Goal: Task Accomplishment & Management: Manage account settings

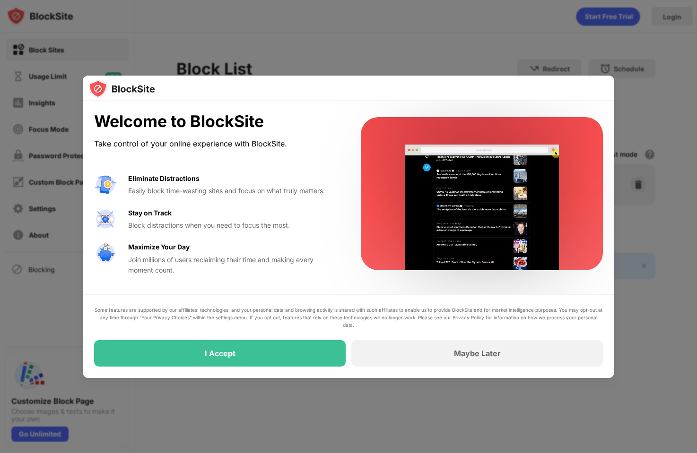
click at [227, 47] on div at bounding box center [348, 226] width 697 height 453
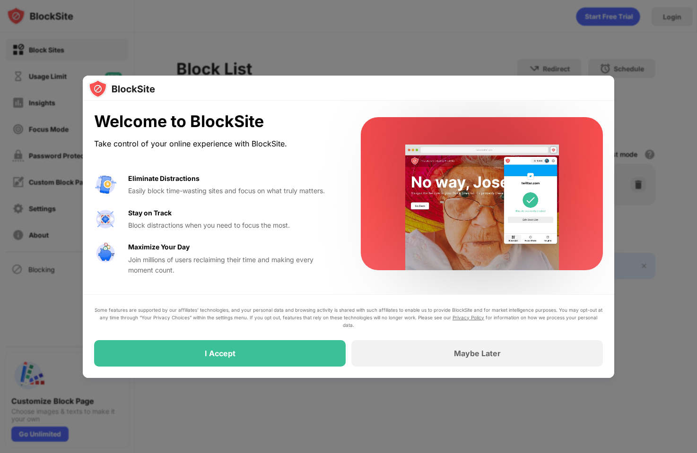
click at [360, 29] on div at bounding box center [348, 226] width 697 height 453
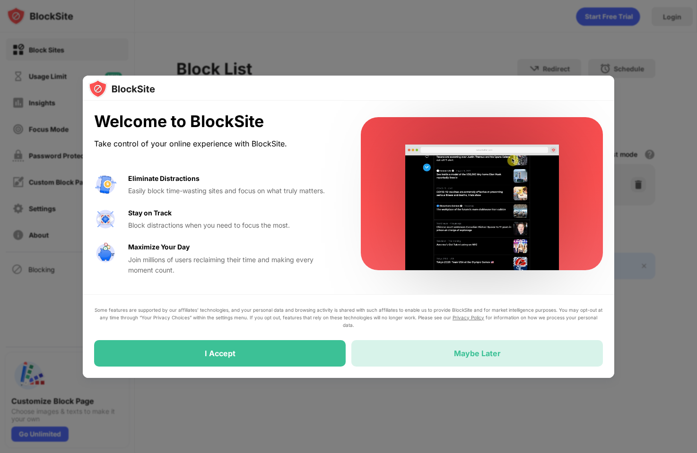
click at [445, 354] on div "Maybe Later" at bounding box center [477, 353] width 252 height 26
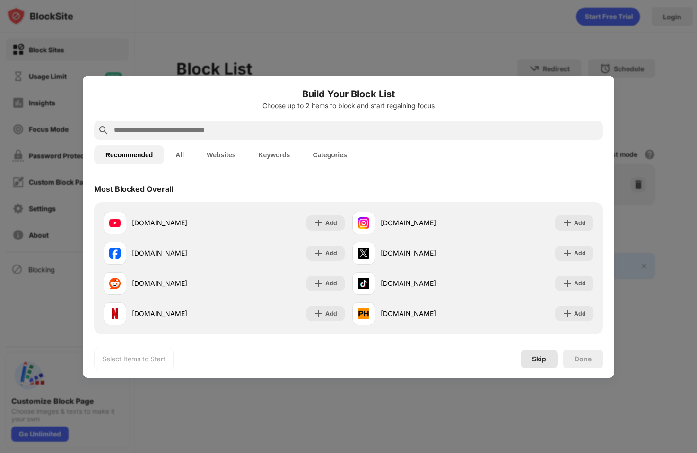
click at [536, 363] on div "Skip" at bounding box center [539, 359] width 37 height 19
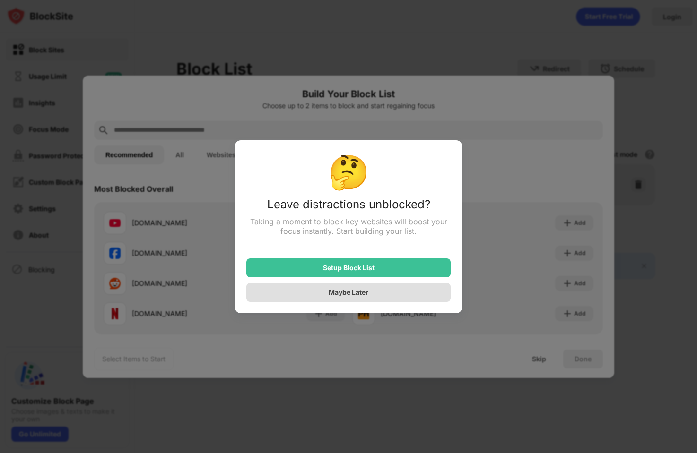
click at [350, 296] on div "Maybe Later" at bounding box center [349, 292] width 40 height 8
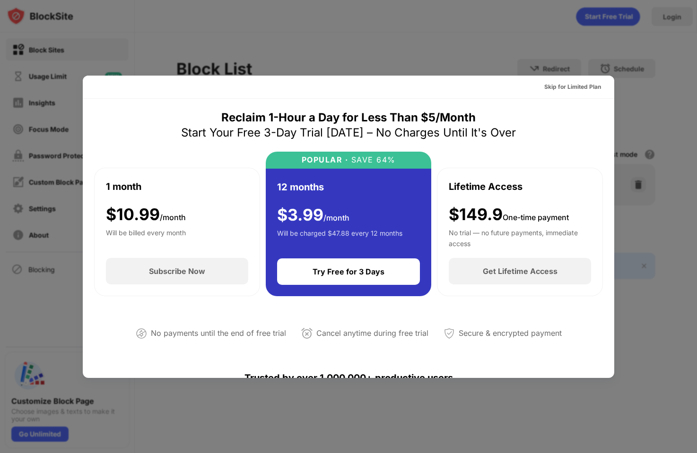
click at [514, 59] on div at bounding box center [348, 226] width 697 height 453
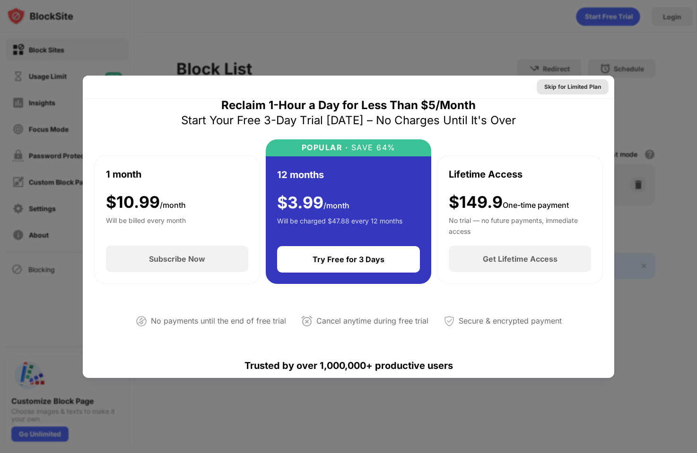
click at [580, 85] on div "Skip for Limited Plan" at bounding box center [572, 86] width 57 height 9
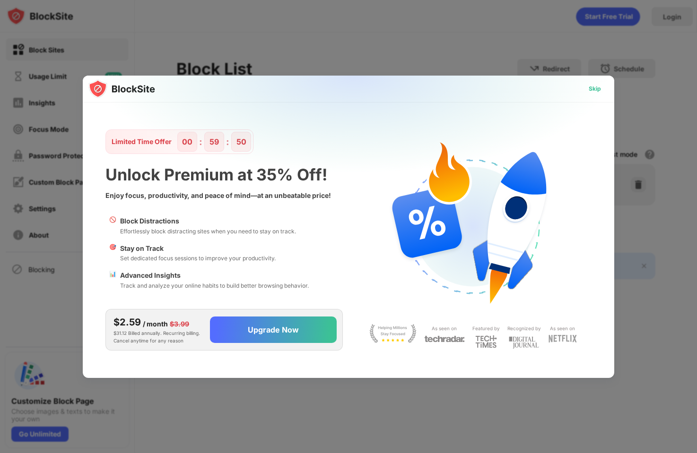
click at [591, 88] on div "Skip" at bounding box center [595, 88] width 12 height 9
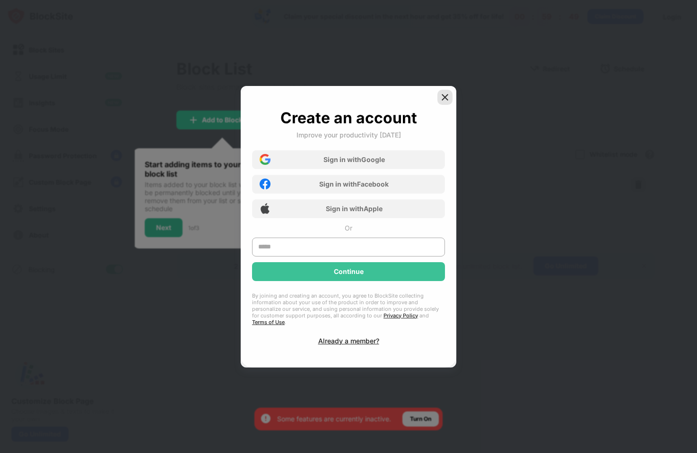
click at [445, 102] on img at bounding box center [444, 97] width 9 height 9
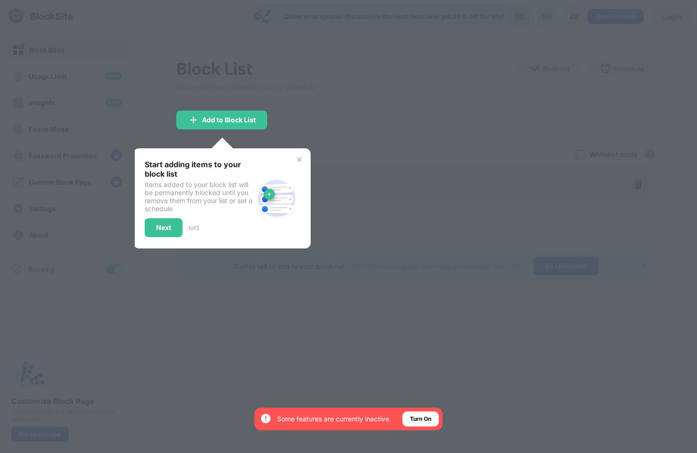
drag, startPoint x: 481, startPoint y: 92, endPoint x: 429, endPoint y: 110, distance: 55.5
click at [481, 93] on div at bounding box center [348, 226] width 697 height 453
click at [303, 159] on img at bounding box center [299, 160] width 8 height 8
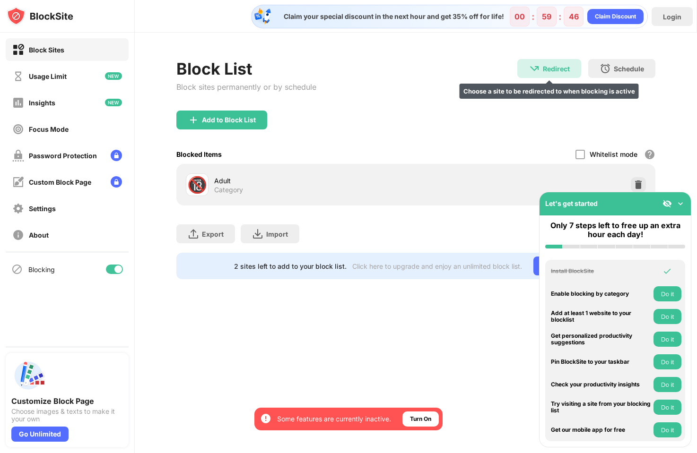
click at [530, 78] on div "Redirect Choose a site to be redirected to when blocking is active" at bounding box center [549, 68] width 64 height 19
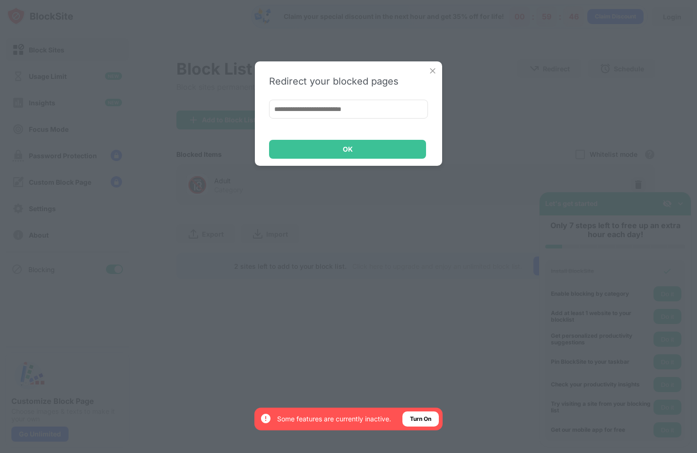
click at [530, 129] on div "Redirect your blocked pages OK" at bounding box center [348, 226] width 697 height 453
click at [369, 137] on div "Redirect your blocked pages OK" at bounding box center [348, 113] width 187 height 104
click at [370, 144] on div "OK" at bounding box center [347, 149] width 157 height 19
click at [435, 73] on img at bounding box center [432, 70] width 9 height 9
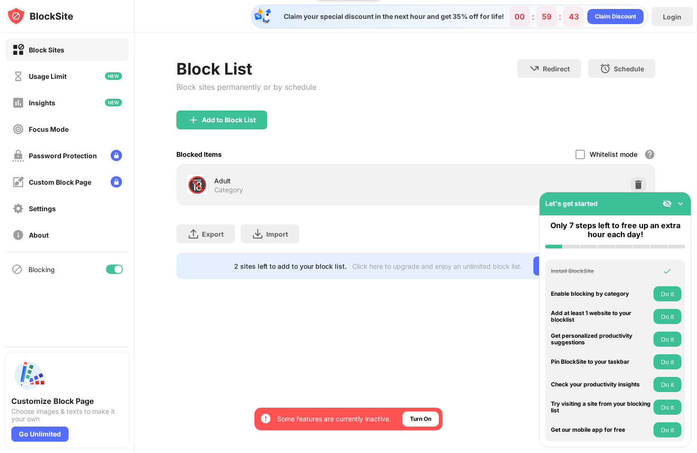
drag, startPoint x: 682, startPoint y: 204, endPoint x: 651, endPoint y: 191, distance: 33.3
click at [681, 204] on img at bounding box center [680, 203] width 9 height 9
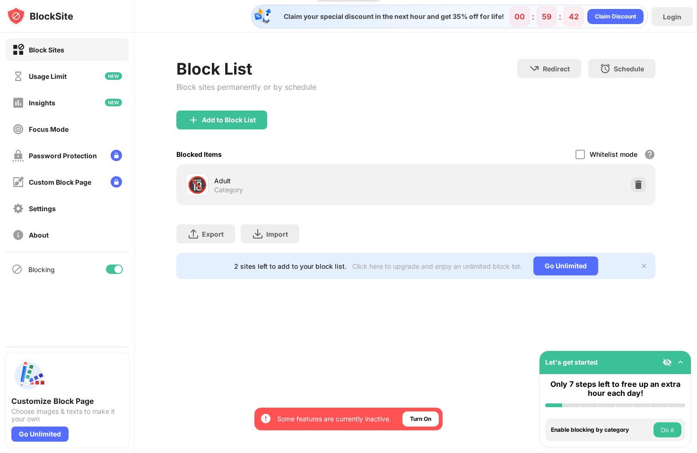
click at [628, 186] on div "🔞 Adult Category" at bounding box center [415, 185] width 467 height 30
click at [634, 183] on img at bounding box center [638, 184] width 9 height 9
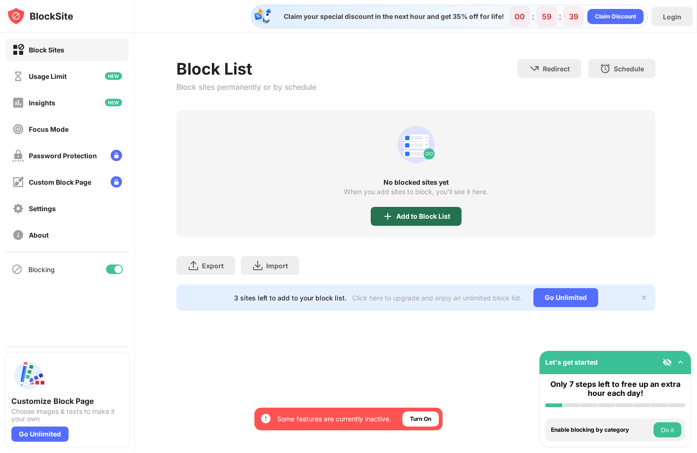
click at [416, 215] on div "Add to Block List" at bounding box center [423, 217] width 54 height 8
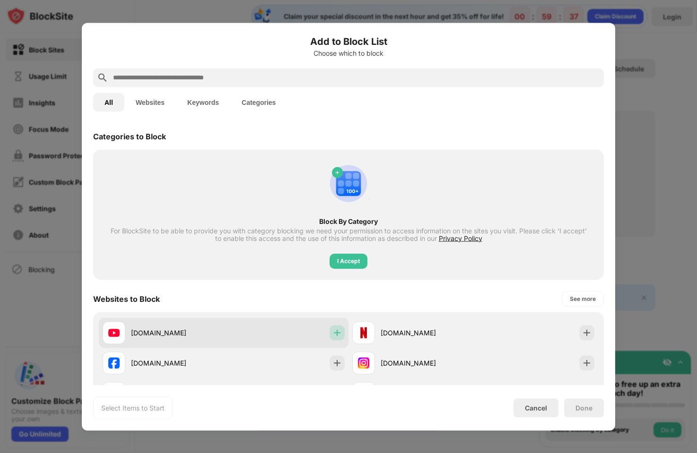
click at [332, 334] on img at bounding box center [336, 332] width 9 height 9
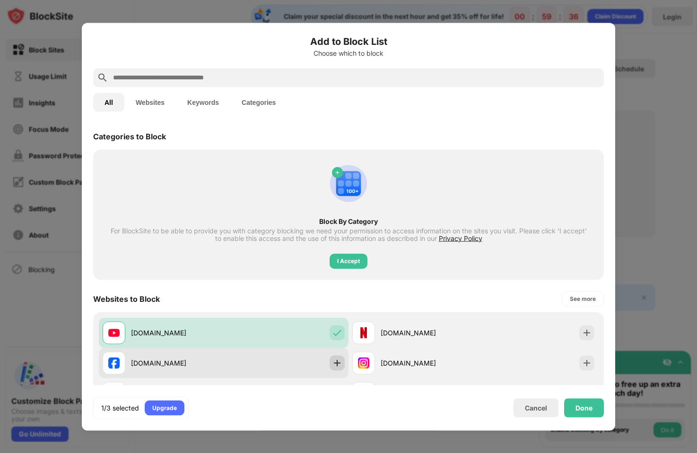
click at [333, 362] on img at bounding box center [336, 362] width 9 height 9
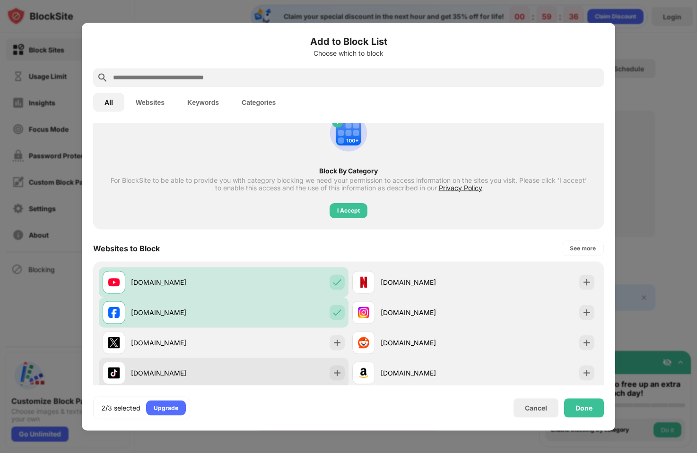
scroll to position [63, 0]
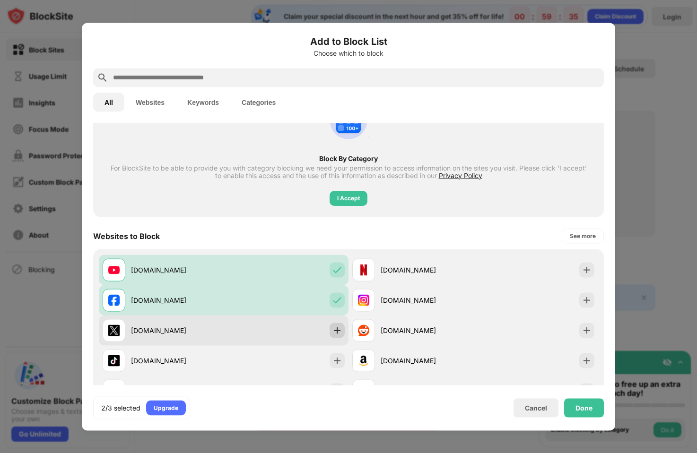
click at [332, 333] on img at bounding box center [336, 330] width 9 height 9
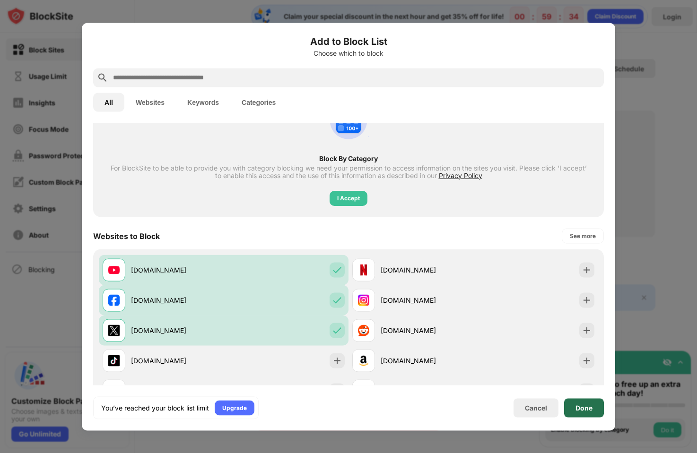
click at [584, 408] on div "Done" at bounding box center [583, 408] width 17 height 8
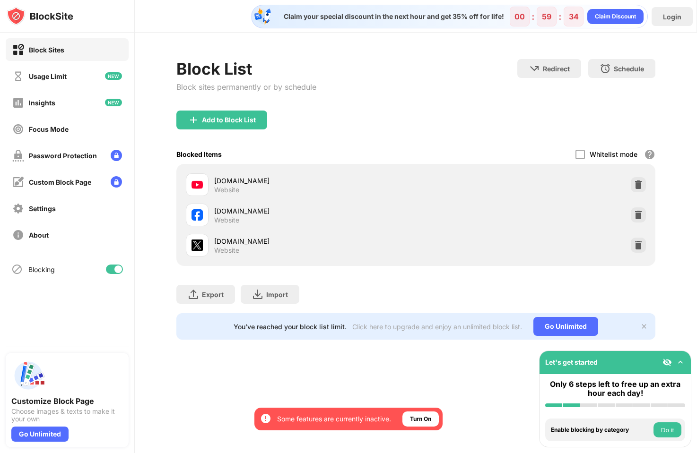
click at [547, 67] on div "Redirect" at bounding box center [556, 69] width 27 height 8
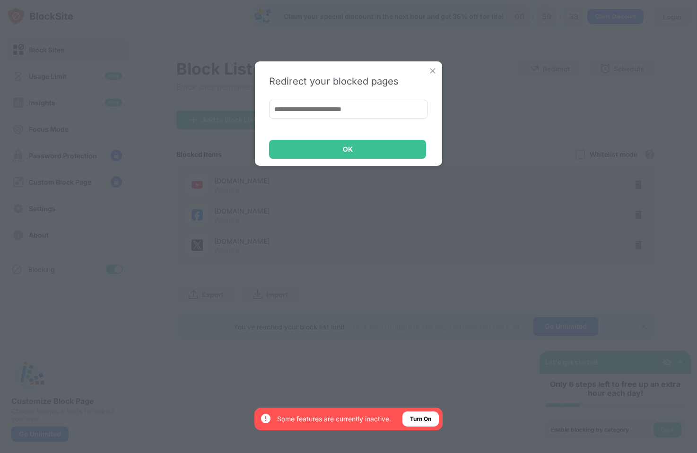
click at [374, 109] on input at bounding box center [348, 109] width 159 height 19
paste input "**********"
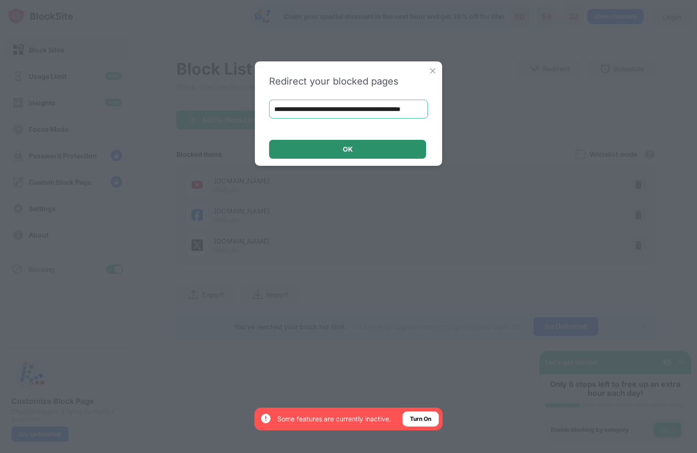
scroll to position [0, 27]
type input "**********"
click at [361, 150] on div "OK" at bounding box center [347, 149] width 157 height 19
